Goal: Information Seeking & Learning: Compare options

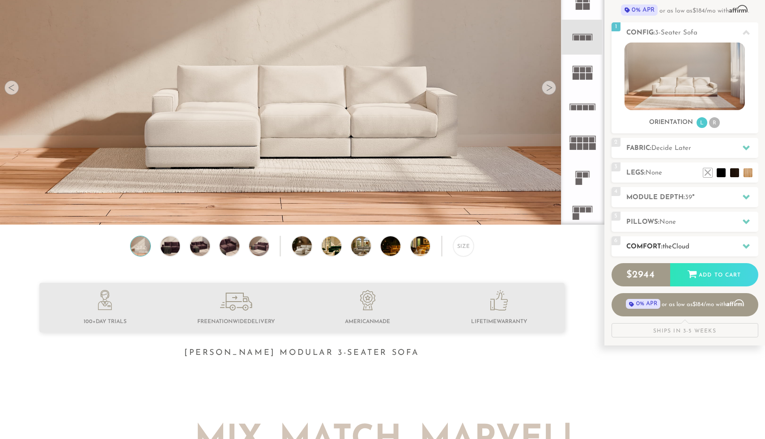
scroll to position [106, 0]
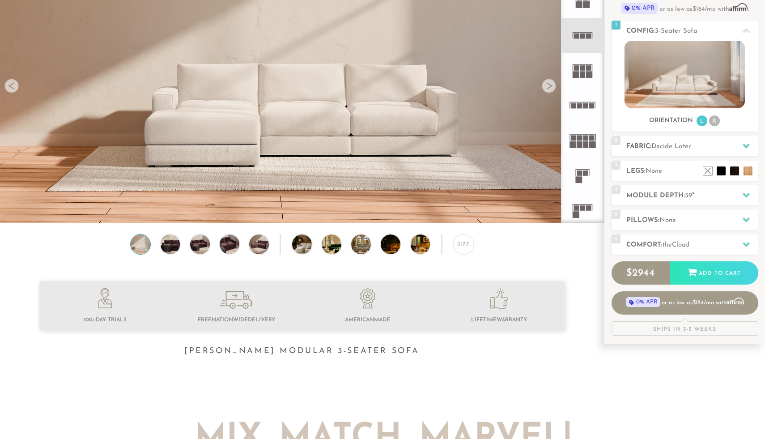
click at [580, 107] on rect at bounding box center [579, 105] width 5 height 5
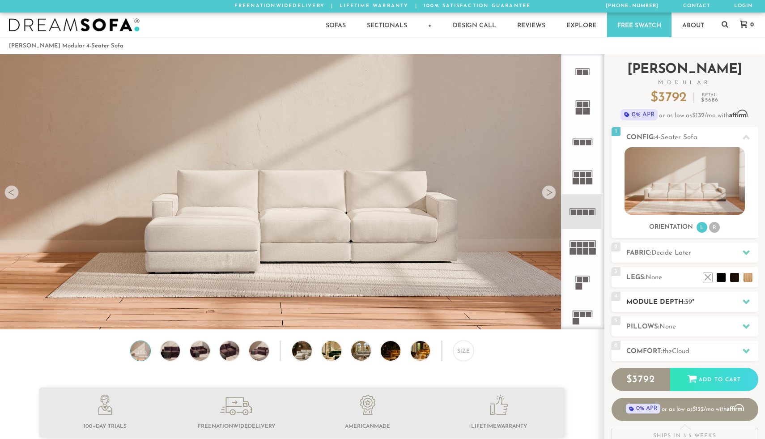
click at [640, 299] on h2 "Module Depth: 39 "" at bounding box center [692, 302] width 132 height 10
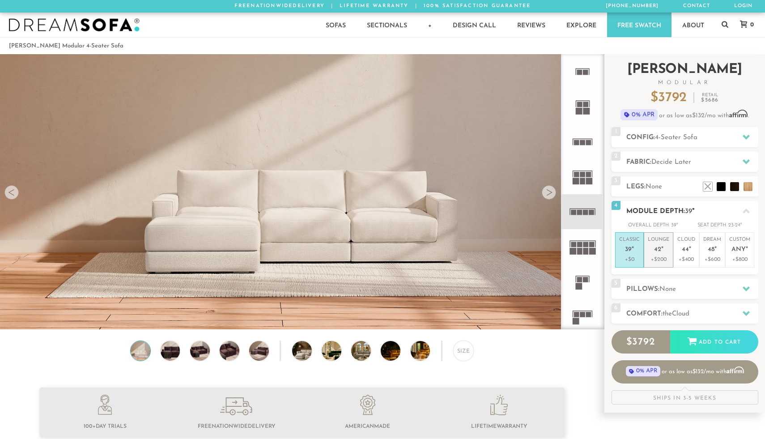
click at [655, 249] on span "42" at bounding box center [657, 250] width 7 height 8
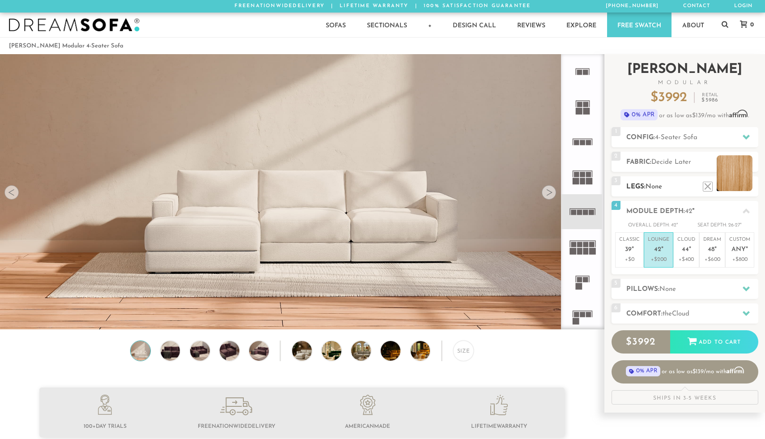
click at [745, 185] on li at bounding box center [735, 173] width 36 height 36
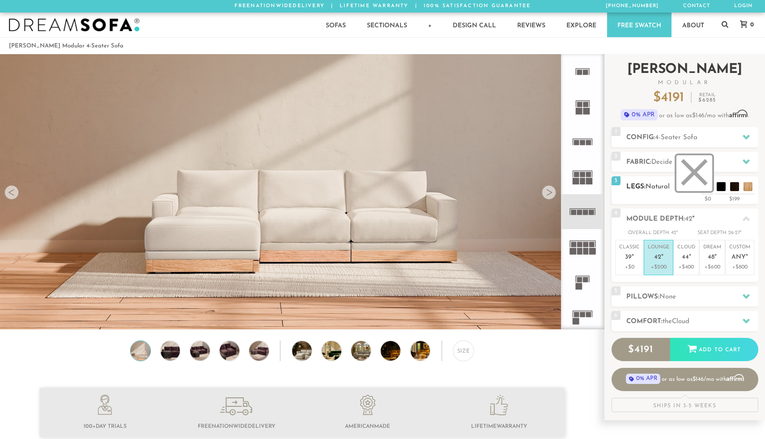
click at [707, 190] on li at bounding box center [695, 173] width 36 height 36
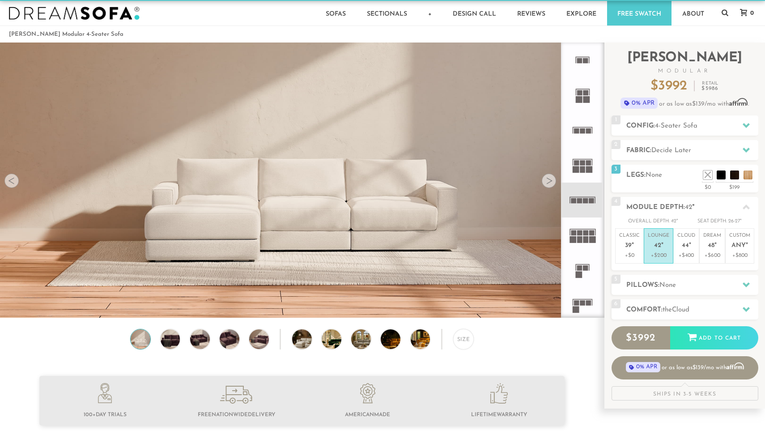
scroll to position [5, 0]
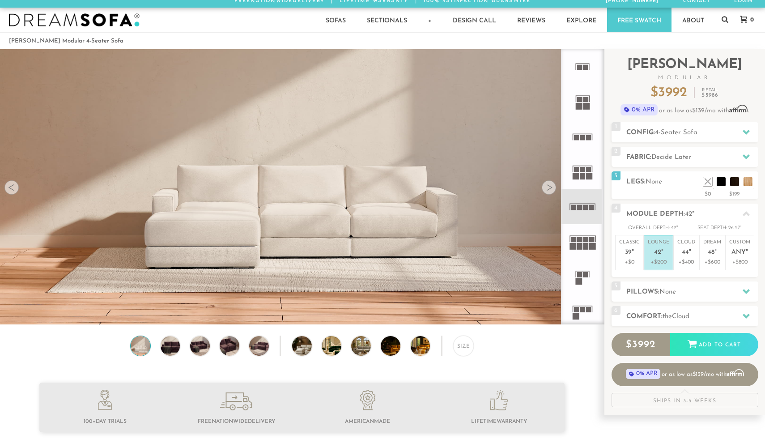
click at [551, 190] on div at bounding box center [549, 187] width 14 height 14
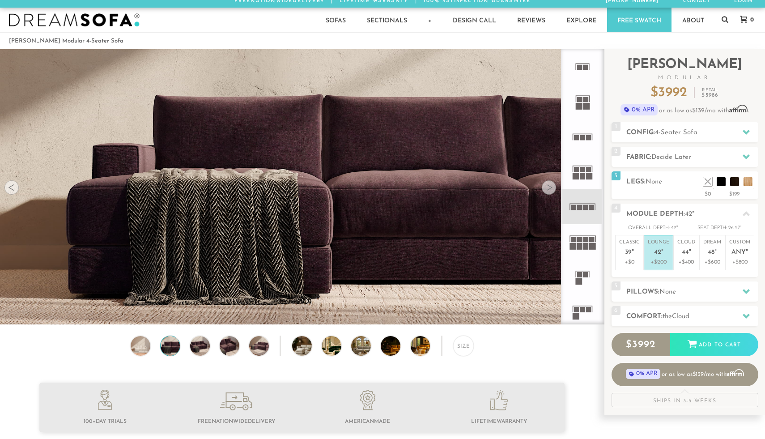
click at [551, 190] on div at bounding box center [549, 187] width 14 height 14
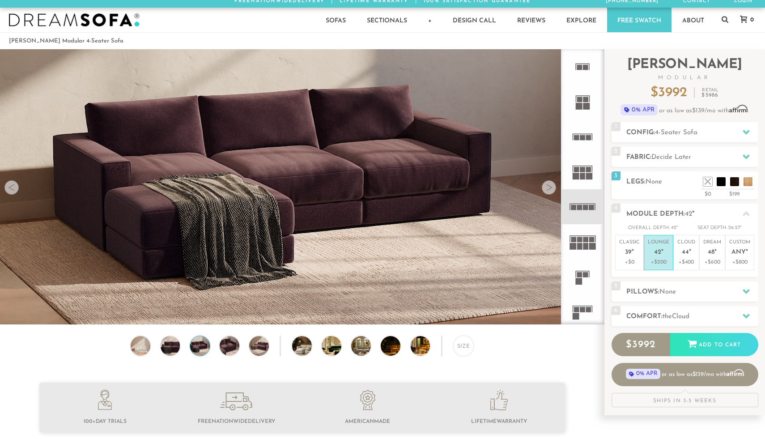
click at [551, 191] on div at bounding box center [549, 187] width 14 height 14
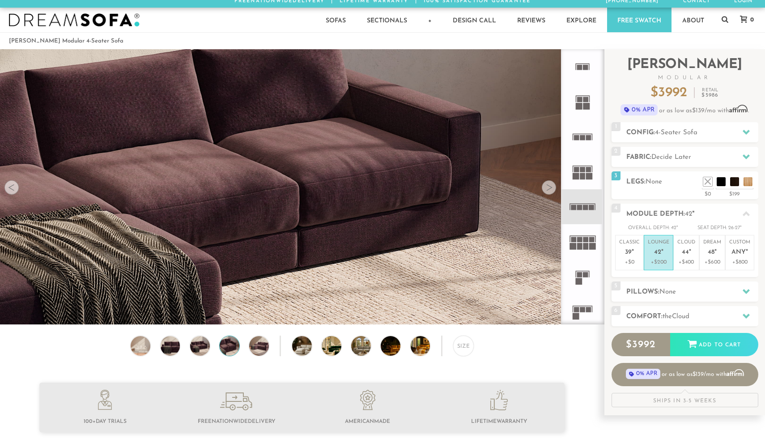
click at [551, 191] on div at bounding box center [549, 187] width 14 height 14
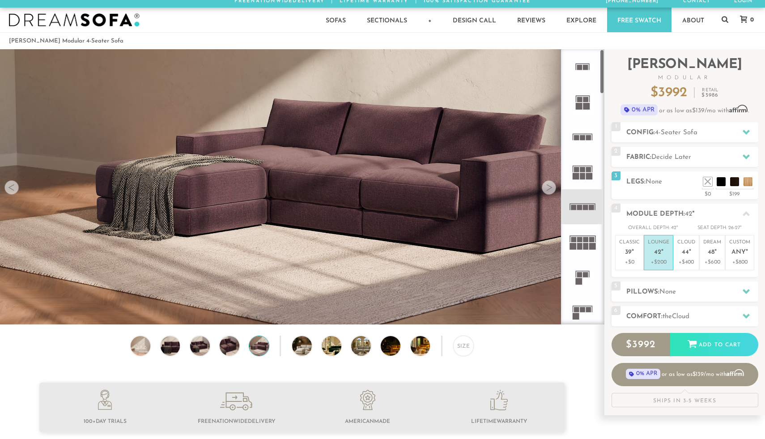
click at [581, 105] on rect at bounding box center [579, 106] width 7 height 7
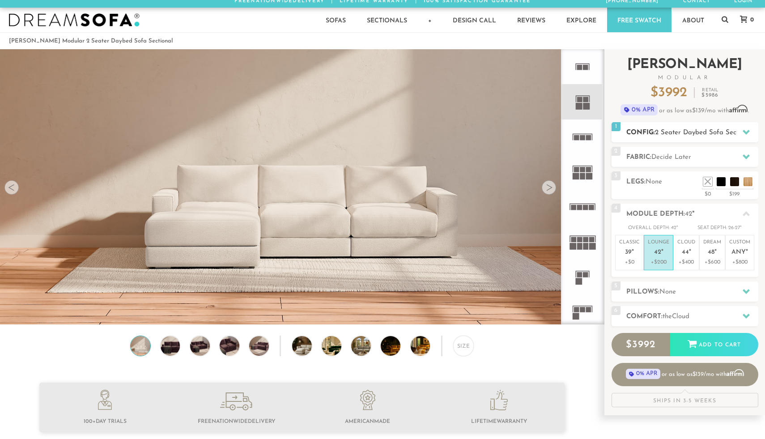
click at [637, 132] on h2 "Config: 2 Seater Daybed Sofa Sectional" at bounding box center [692, 133] width 132 height 10
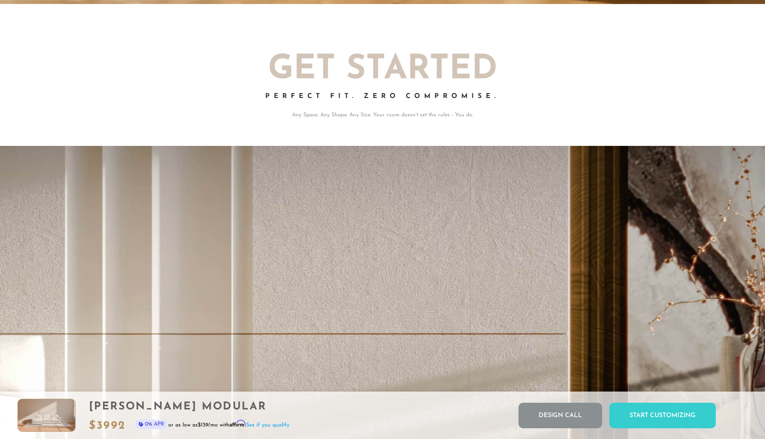
scroll to position [1788, 0]
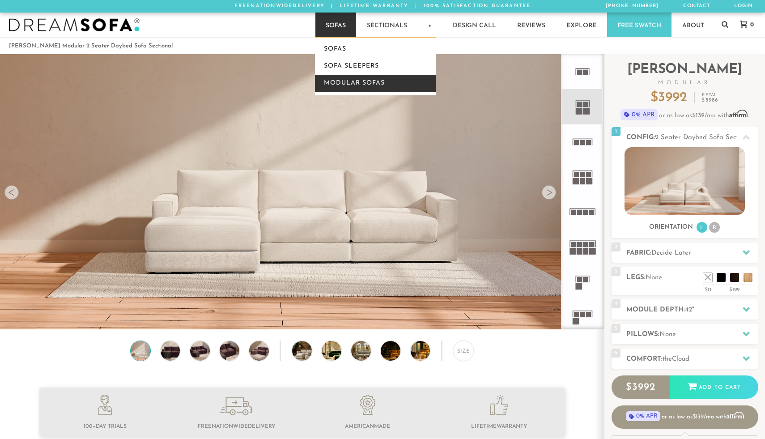
click at [334, 84] on link "Modular Sofas" at bounding box center [375, 83] width 121 height 17
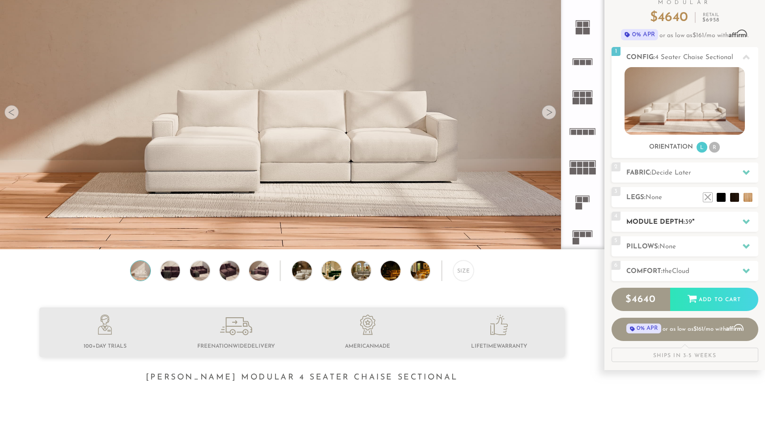
scroll to position [77, 0]
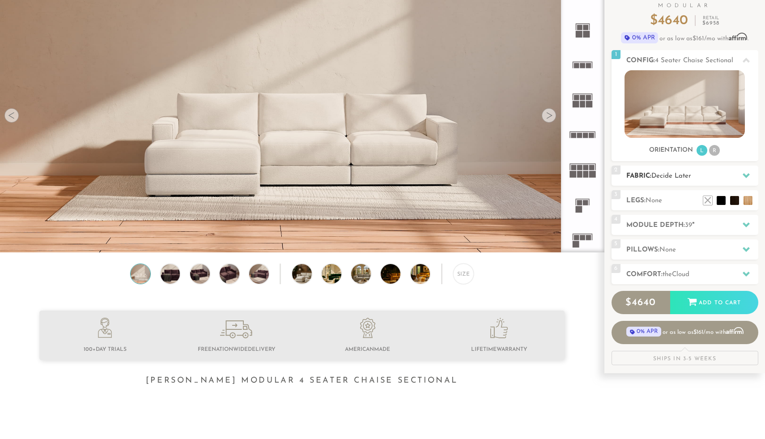
click at [660, 176] on span "Decide Later" at bounding box center [671, 176] width 40 height 7
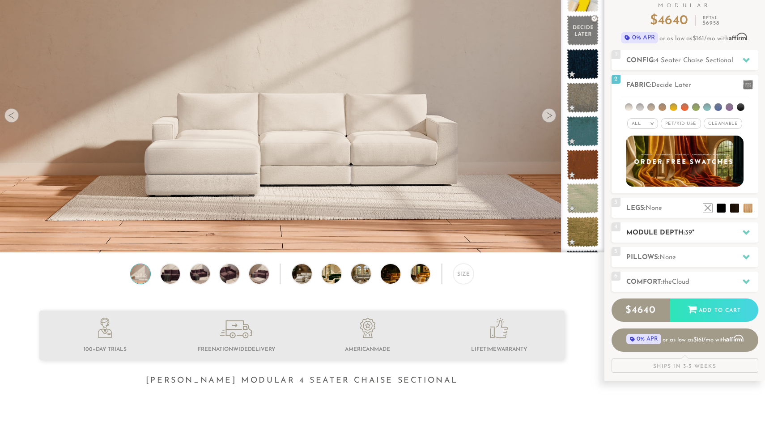
click at [651, 227] on div "4 Module Depth: 39 "" at bounding box center [685, 232] width 147 height 20
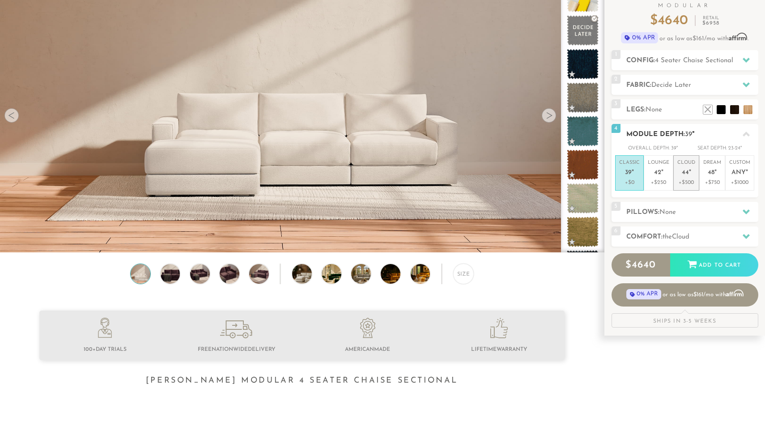
click at [683, 177] on p "Cloud 44 "" at bounding box center [686, 168] width 18 height 19
click at [671, 210] on span "None" at bounding box center [668, 212] width 17 height 7
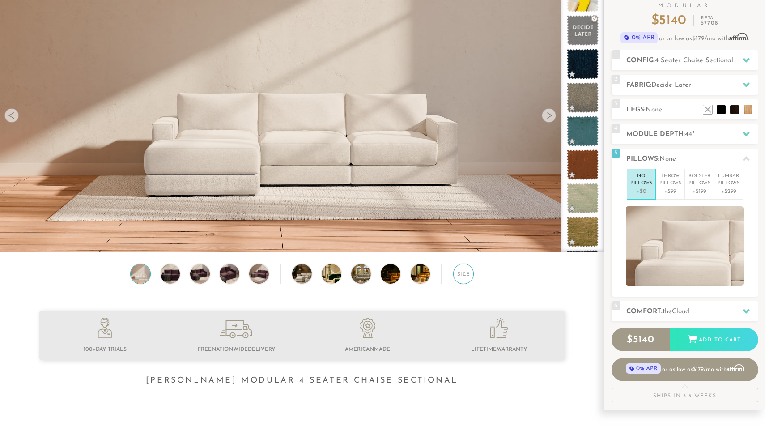
click at [465, 276] on div "Size" at bounding box center [463, 274] width 21 height 21
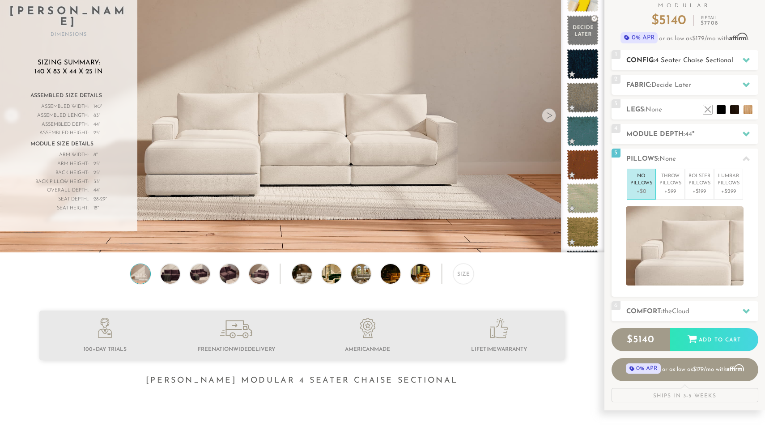
click at [633, 63] on h2 "Config: 4 Seater Chaise Sectional" at bounding box center [692, 60] width 132 height 10
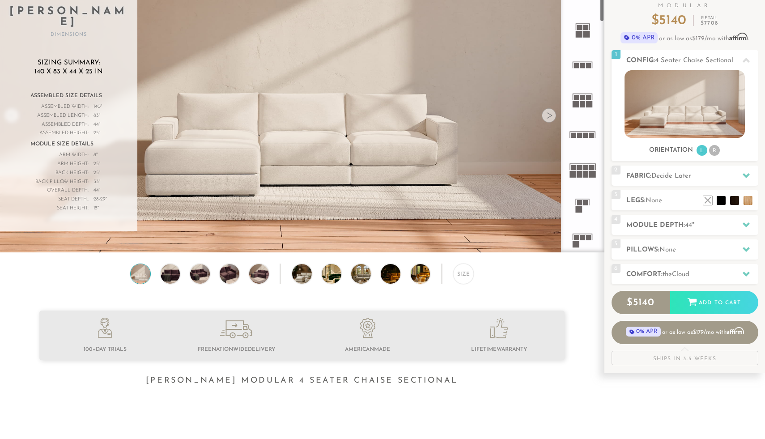
click at [588, 62] on icon at bounding box center [582, 64] width 35 height 35
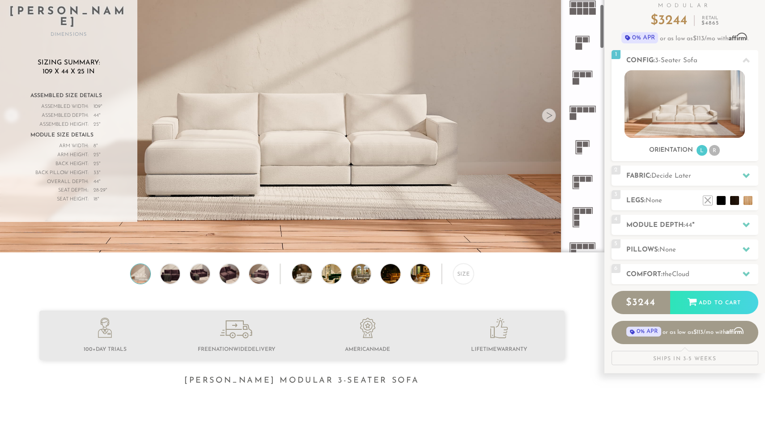
scroll to position [165, 0]
click at [579, 209] on rect at bounding box center [576, 209] width 5 height 5
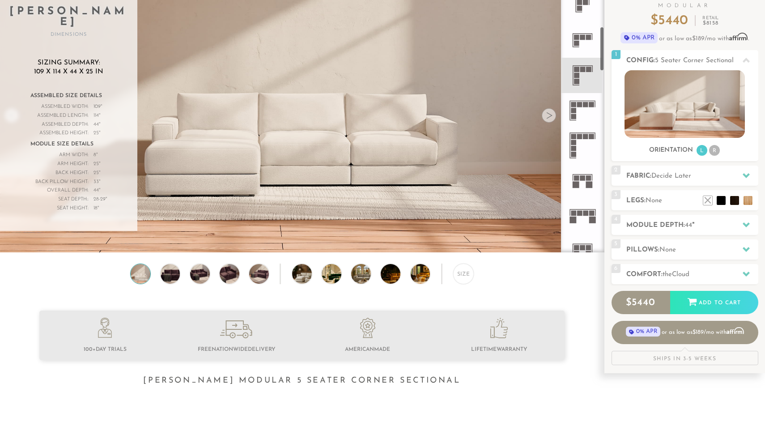
scroll to position [306, 0]
click at [581, 179] on icon at bounding box center [582, 179] width 35 height 35
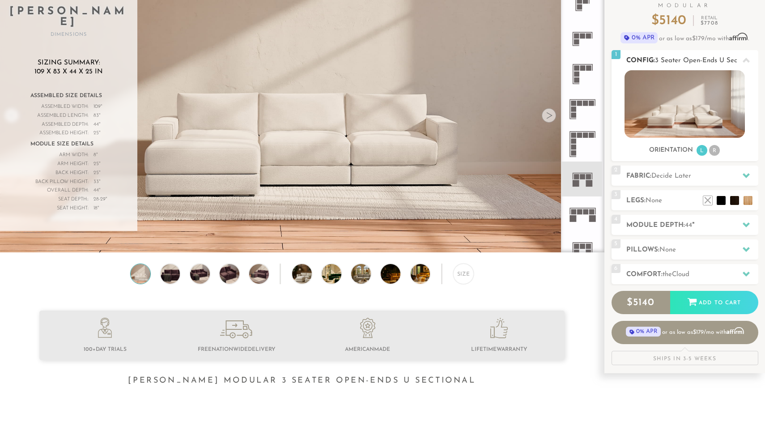
click at [663, 110] on img at bounding box center [685, 104] width 120 height 68
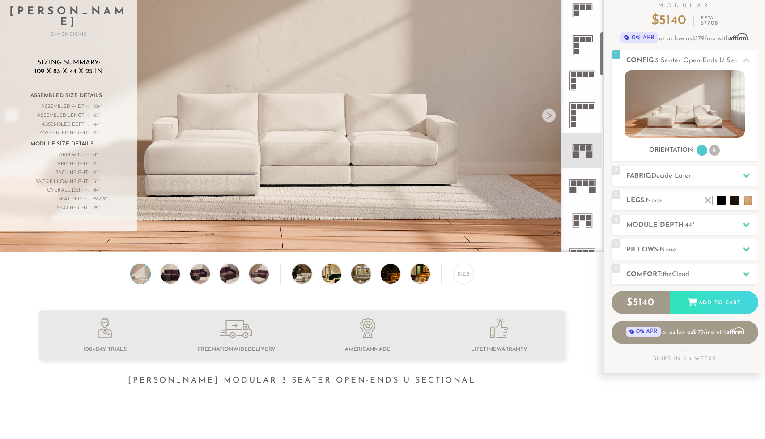
scroll to position [337, 0]
click at [578, 220] on rect at bounding box center [576, 220] width 5 height 5
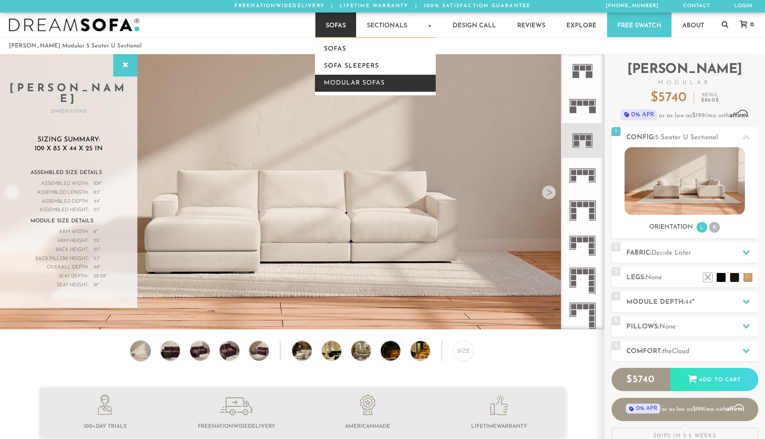
click at [332, 85] on link "Modular Sofas" at bounding box center [375, 83] width 121 height 17
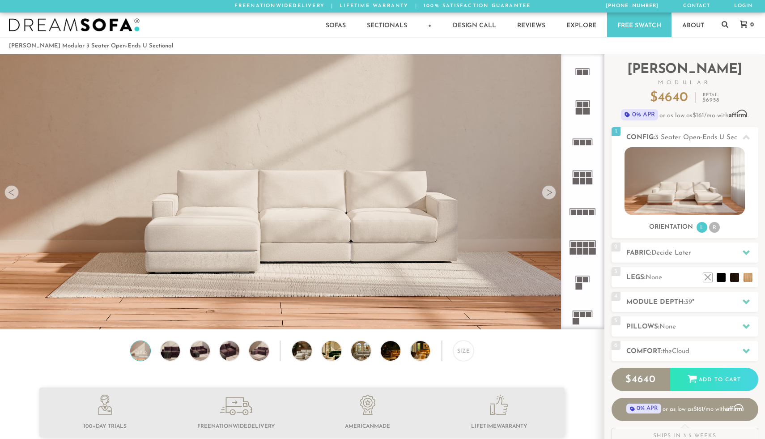
click at [547, 189] on div at bounding box center [549, 192] width 14 height 14
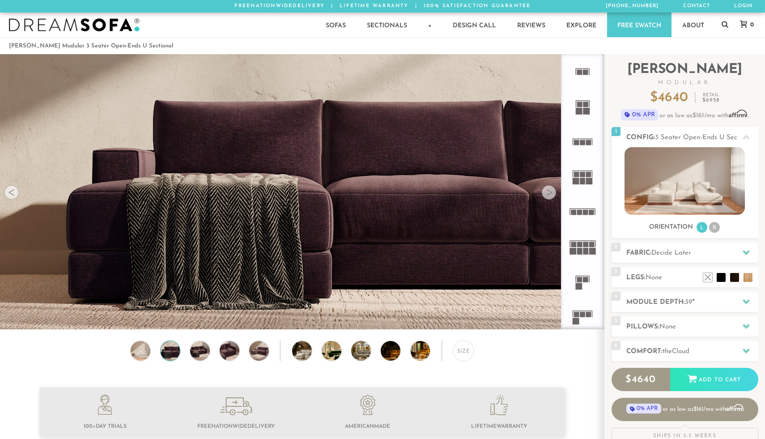
click at [547, 189] on div at bounding box center [549, 192] width 14 height 14
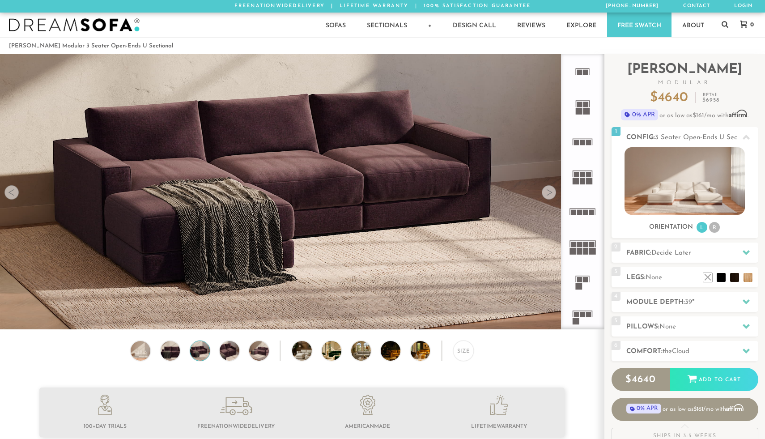
click at [547, 189] on div at bounding box center [549, 192] width 14 height 14
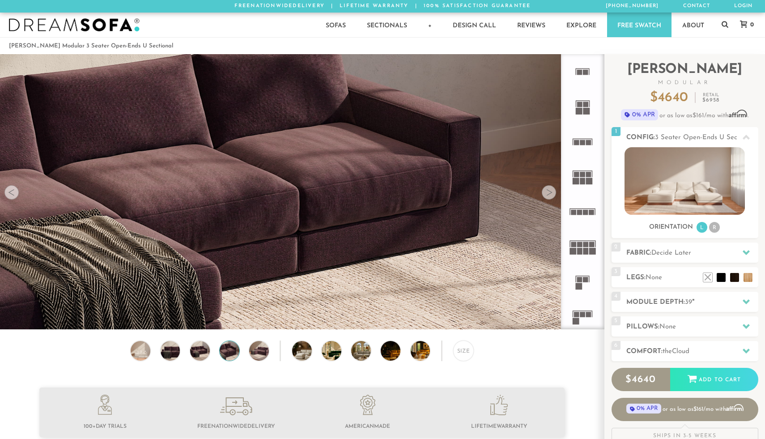
click at [547, 189] on div at bounding box center [549, 192] width 14 height 14
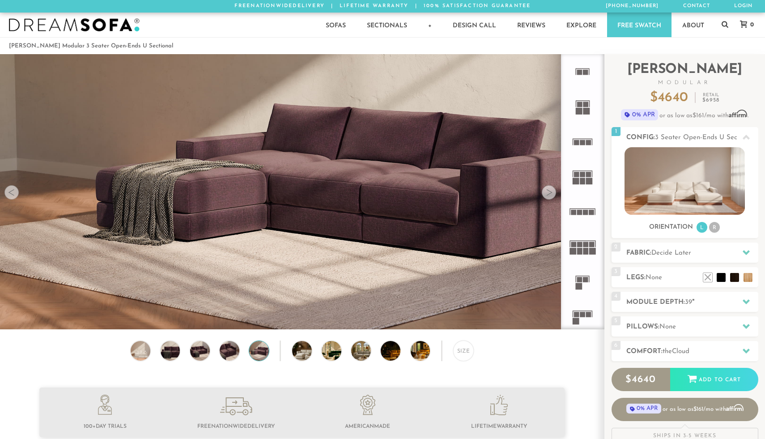
click at [547, 189] on div at bounding box center [549, 192] width 14 height 14
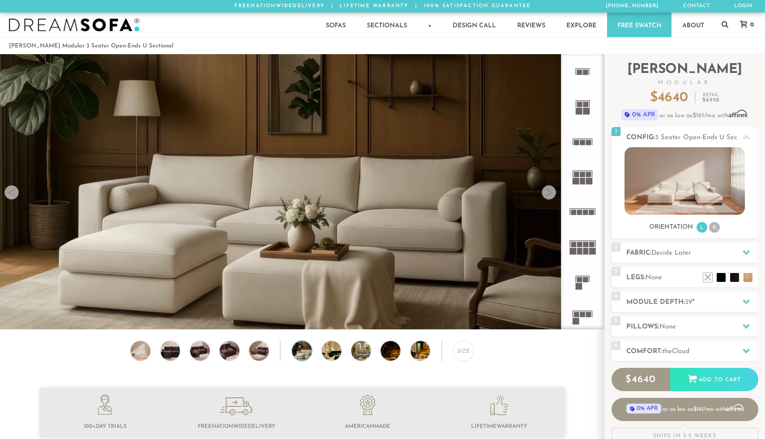
click at [547, 190] on div at bounding box center [549, 192] width 14 height 14
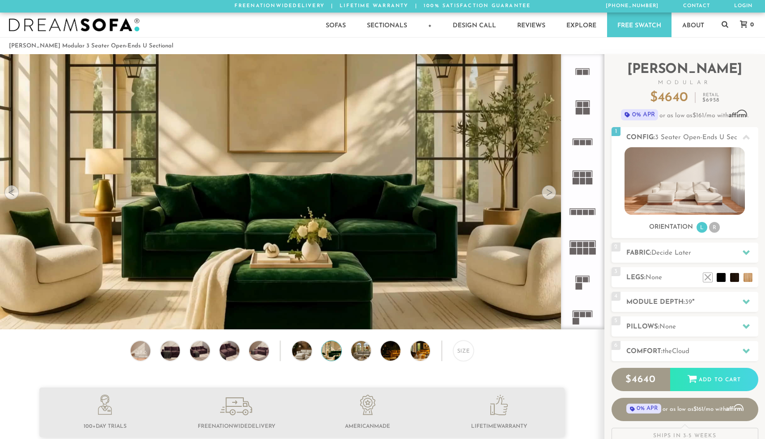
click at [547, 190] on div at bounding box center [549, 192] width 14 height 14
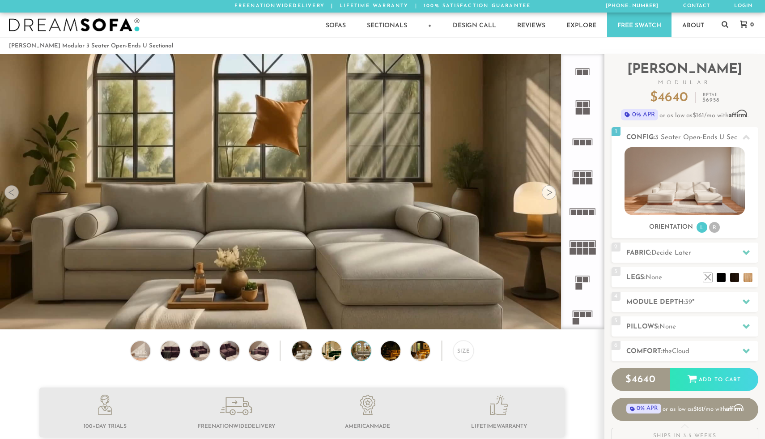
click at [547, 190] on div at bounding box center [549, 192] width 14 height 14
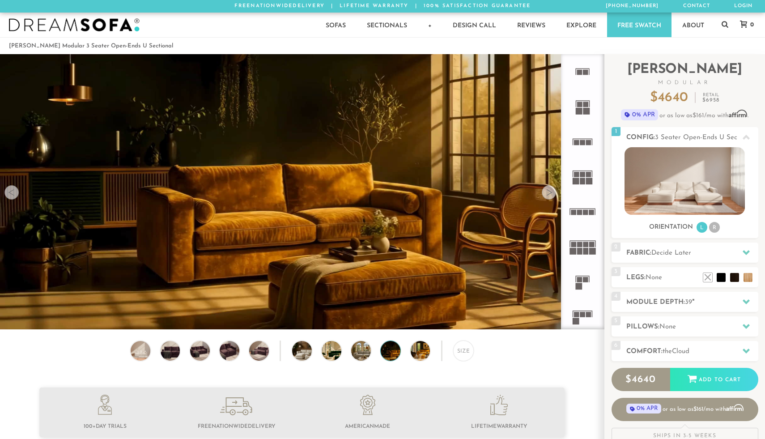
click at [547, 190] on div at bounding box center [549, 192] width 14 height 14
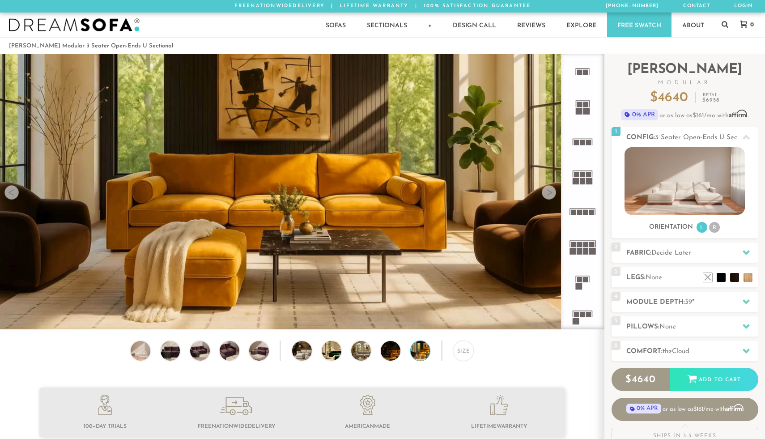
click at [547, 190] on div at bounding box center [549, 192] width 14 height 14
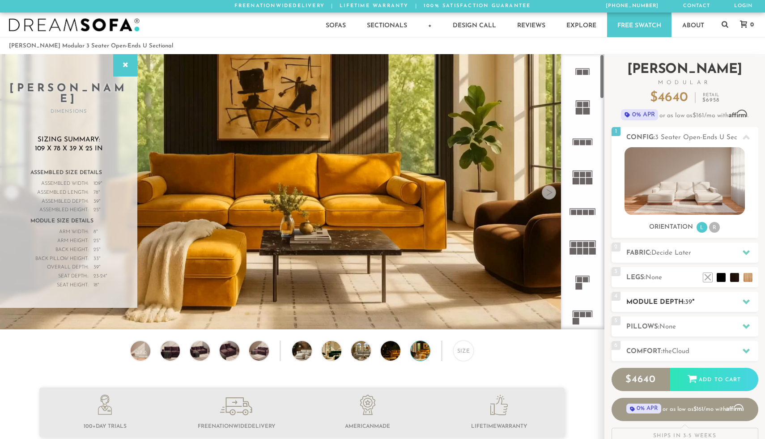
click at [631, 298] on h2 "Module Depth: 39 "" at bounding box center [692, 302] width 132 height 10
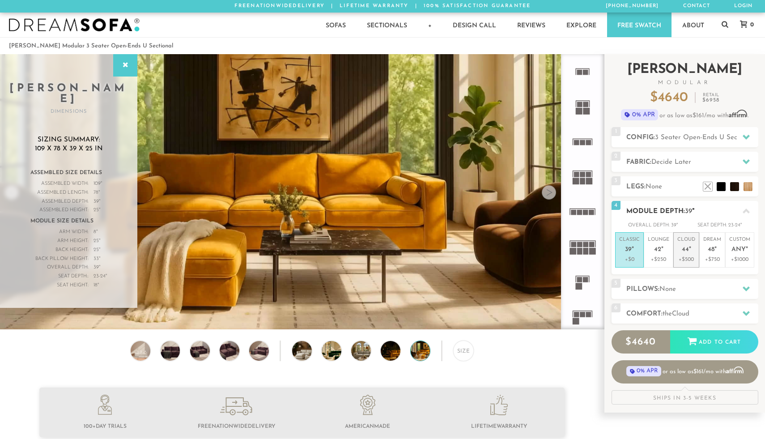
click at [682, 254] on p "Cloud 44 "" at bounding box center [686, 245] width 18 height 19
click at [689, 164] on span "Decide Later" at bounding box center [671, 162] width 40 height 7
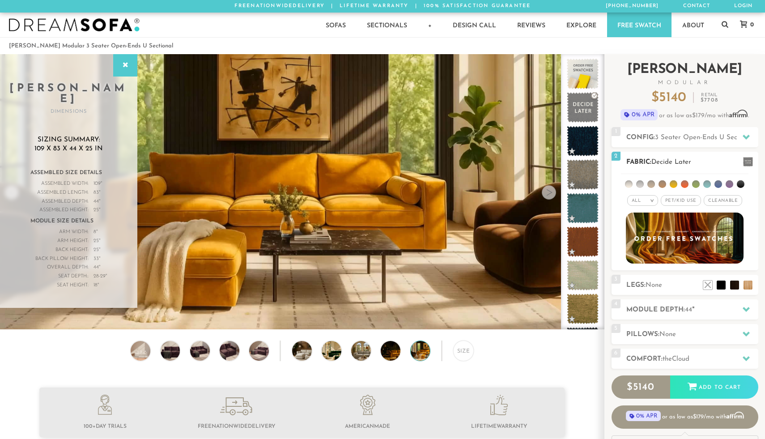
click at [630, 183] on li at bounding box center [629, 184] width 8 height 8
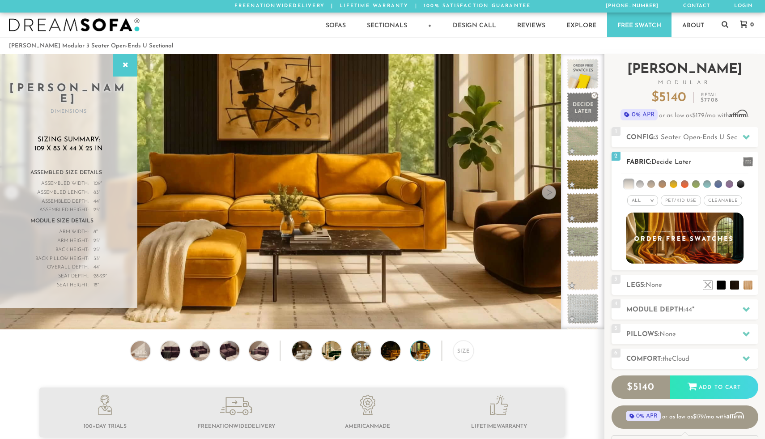
click at [641, 182] on li at bounding box center [640, 184] width 8 height 8
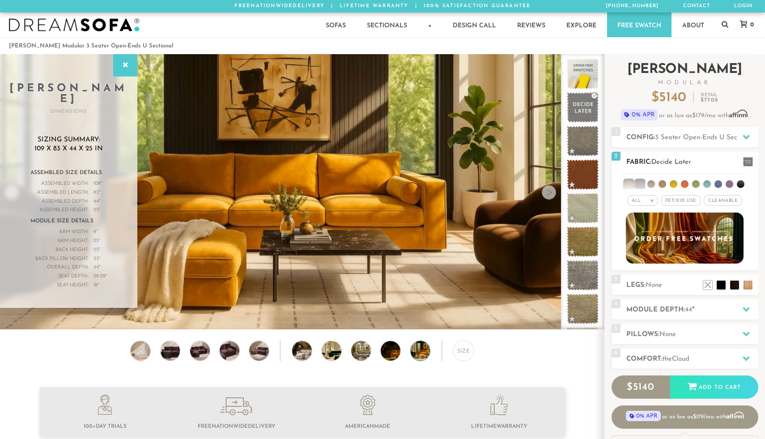
click at [652, 184] on li at bounding box center [651, 184] width 8 height 8
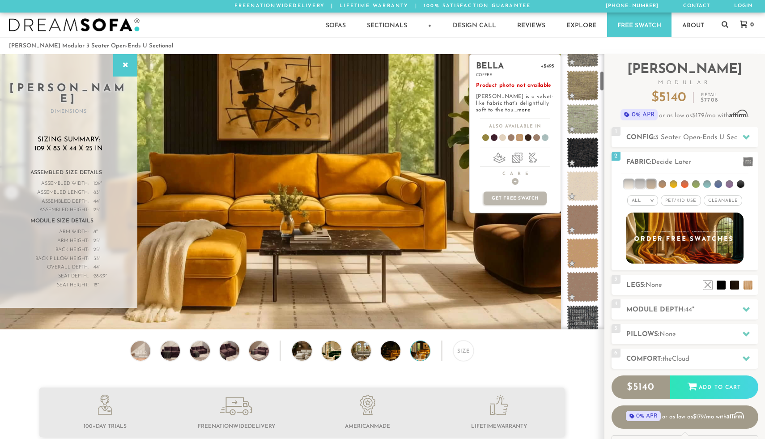
scroll to position [224, 0]
click at [501, 138] on span at bounding box center [499, 139] width 34 height 33
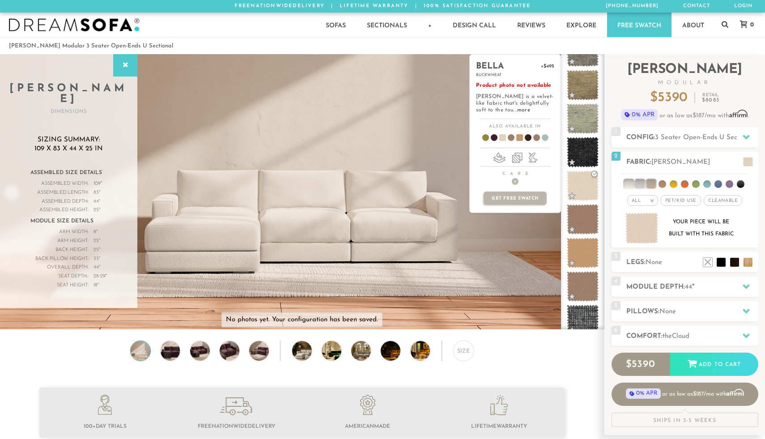
click at [518, 138] on span at bounding box center [516, 139] width 34 height 33
click at [534, 138] on span at bounding box center [533, 139] width 34 height 33
click at [503, 137] on span at bounding box center [499, 139] width 34 height 33
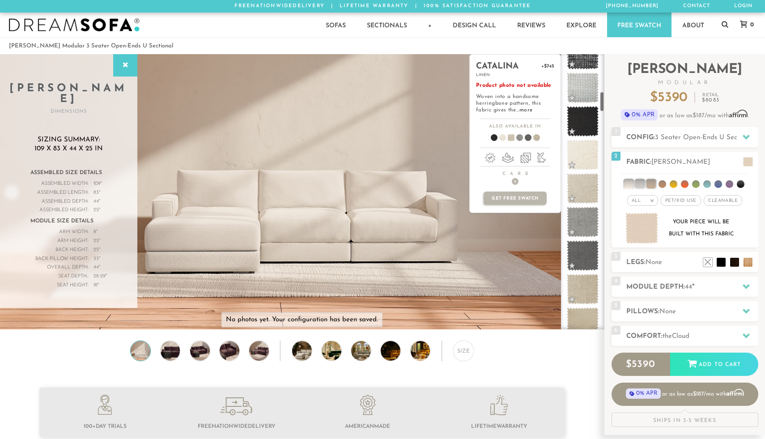
scroll to position [492, 0]
click at [581, 152] on span at bounding box center [583, 153] width 40 height 38
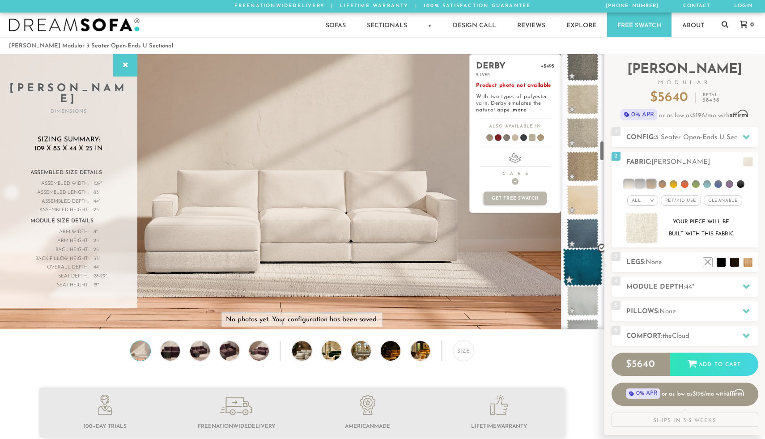
scroll to position [1150, 0]
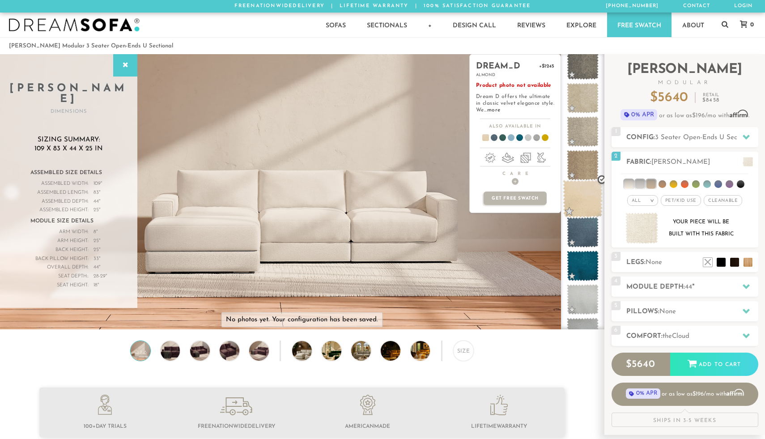
click at [576, 202] on span at bounding box center [583, 199] width 40 height 38
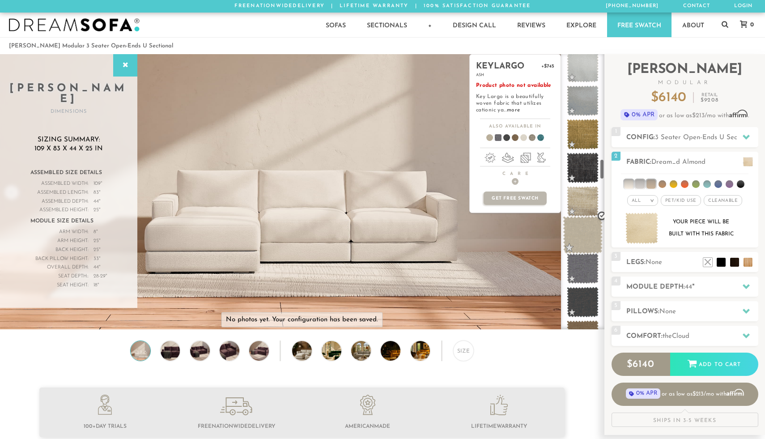
scroll to position [1384, 0]
click at [581, 230] on span at bounding box center [583, 234] width 40 height 38
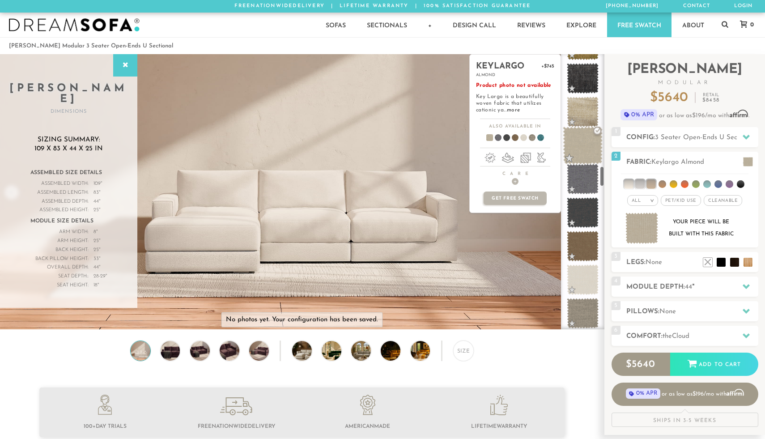
scroll to position [1499, 0]
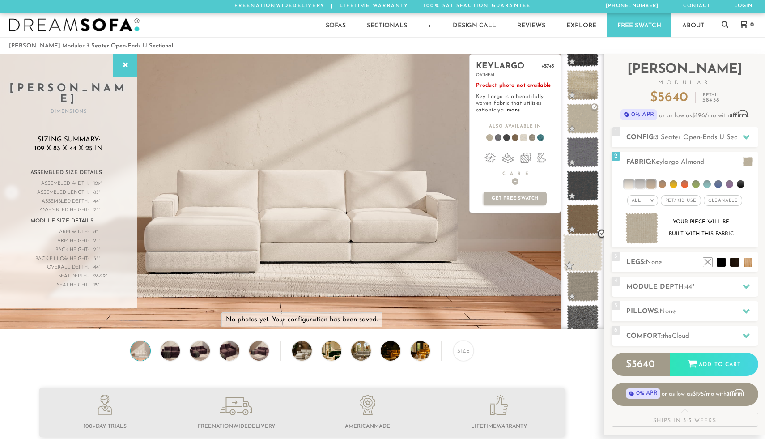
click at [580, 248] on span at bounding box center [583, 253] width 40 height 38
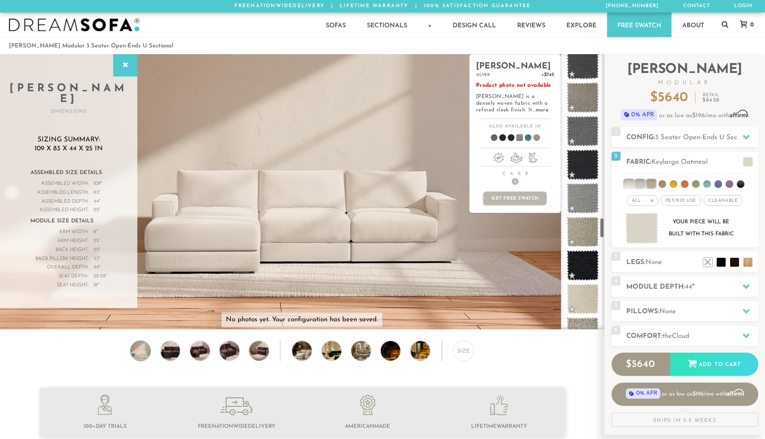
scroll to position [2161, 0]
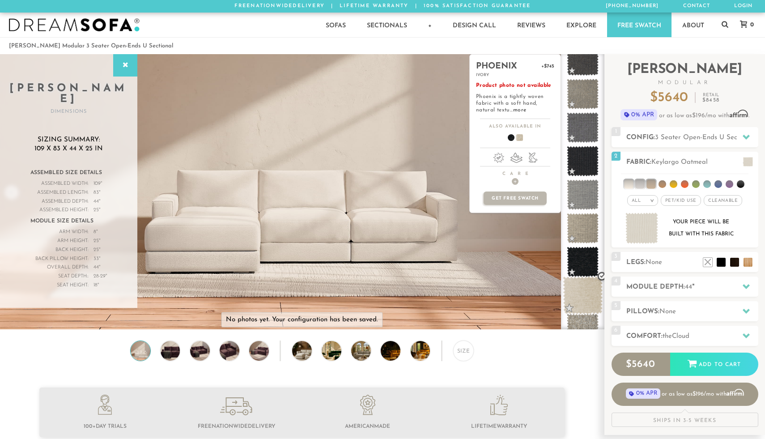
click at [580, 288] on span at bounding box center [583, 296] width 40 height 38
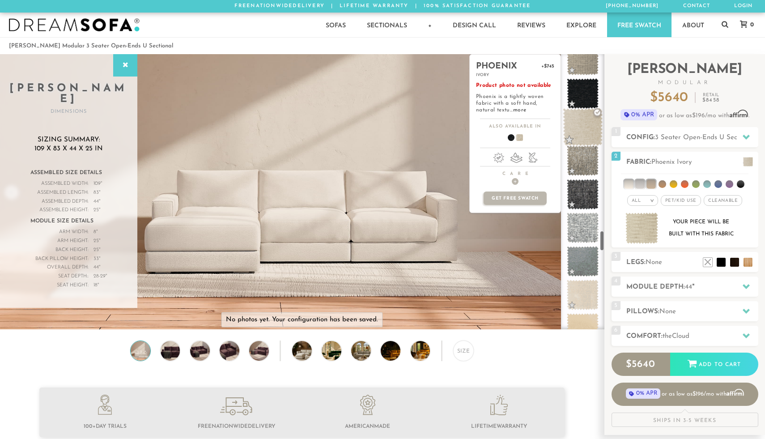
scroll to position [2330, 0]
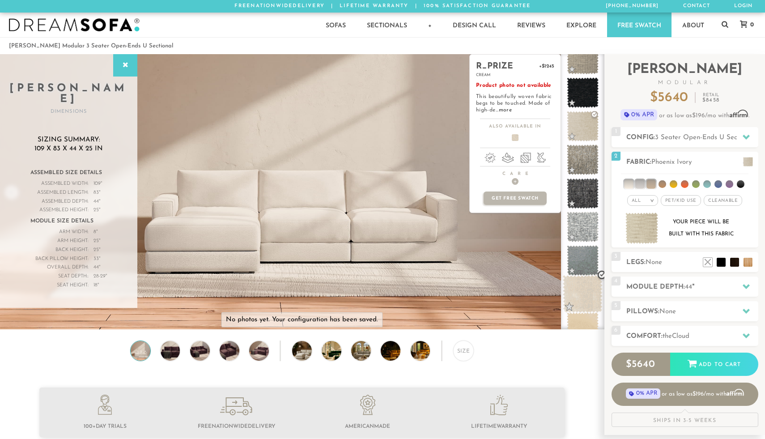
click at [580, 287] on span at bounding box center [583, 294] width 40 height 38
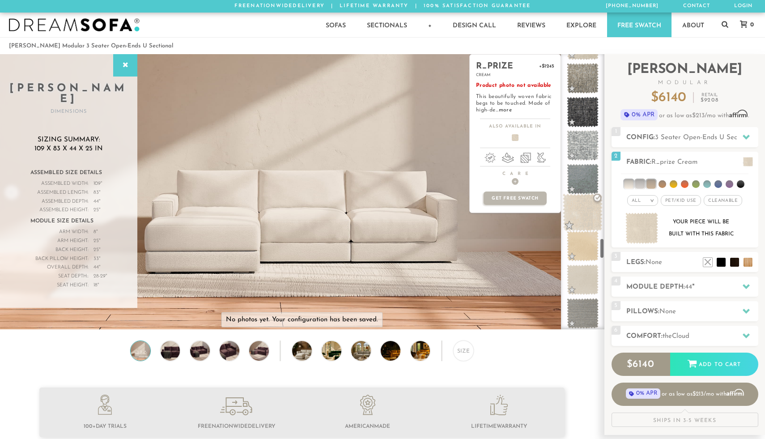
scroll to position [2434, 0]
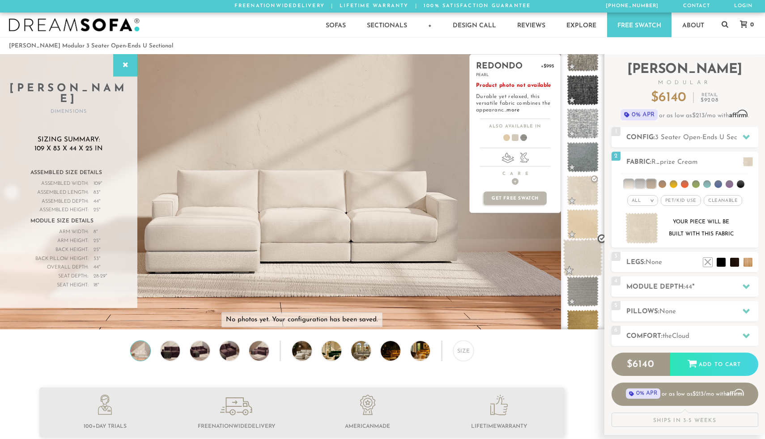
click at [580, 255] on span at bounding box center [583, 258] width 40 height 38
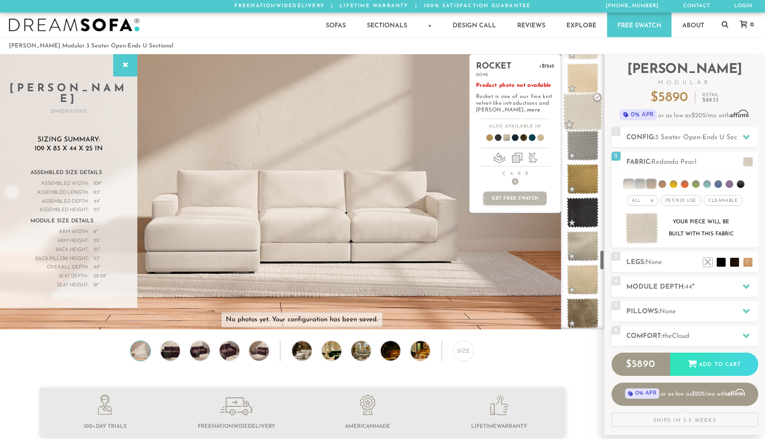
scroll to position [2583, 0]
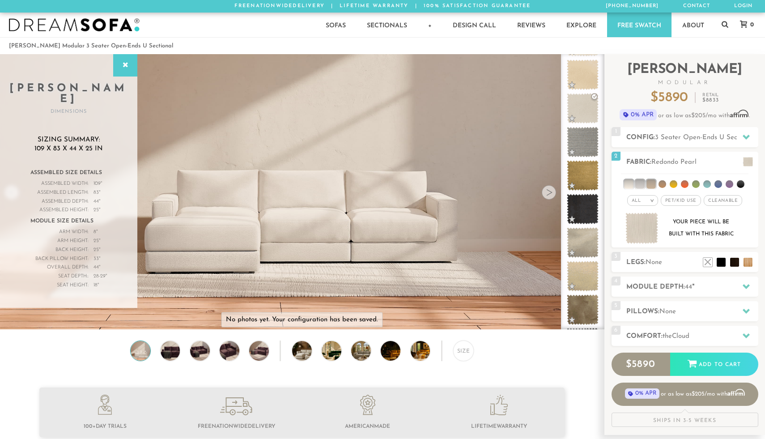
click at [119, 29] on img at bounding box center [74, 24] width 131 height 13
